Goal: Information Seeking & Learning: Compare options

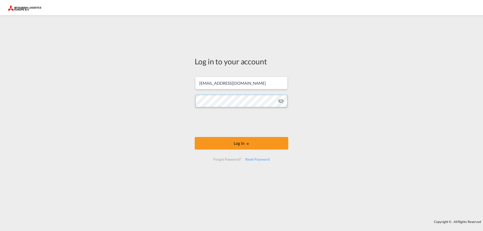
click at [141, 103] on div "Log in to your account [EMAIL_ADDRESS][DOMAIN_NAME] Log In Forgot Password? Res…" at bounding box center [241, 118] width 483 height 200
click at [264, 85] on input "[EMAIL_ADDRESS][DOMAIN_NAME]" at bounding box center [241, 83] width 92 height 13
drag, startPoint x: 260, startPoint y: 84, endPoint x: 140, endPoint y: 84, distance: 119.7
click at [140, 84] on div "Log in to your account [EMAIL_ADDRESS][DOMAIN_NAME] Log In Forgot Password? Res…" at bounding box center [241, 118] width 483 height 200
paste input "de_import"
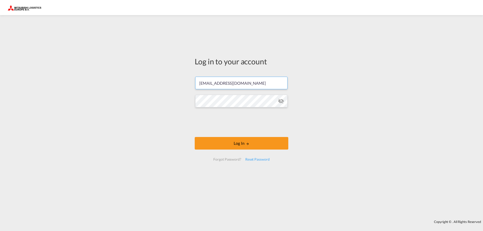
type input "[EMAIL_ADDRESS][DOMAIN_NAME]"
click at [251, 144] on button "Log In" at bounding box center [242, 143] width 94 height 13
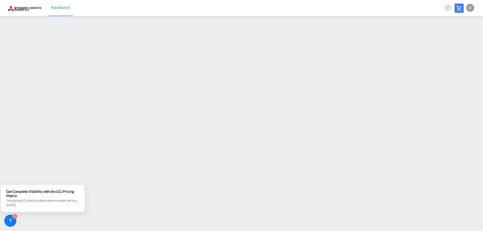
click at [148, 8] on div "Rate Search Help Resources Product Release d My Profile Logout" at bounding box center [242, 8] width 468 height 16
